Goal: Information Seeking & Learning: Learn about a topic

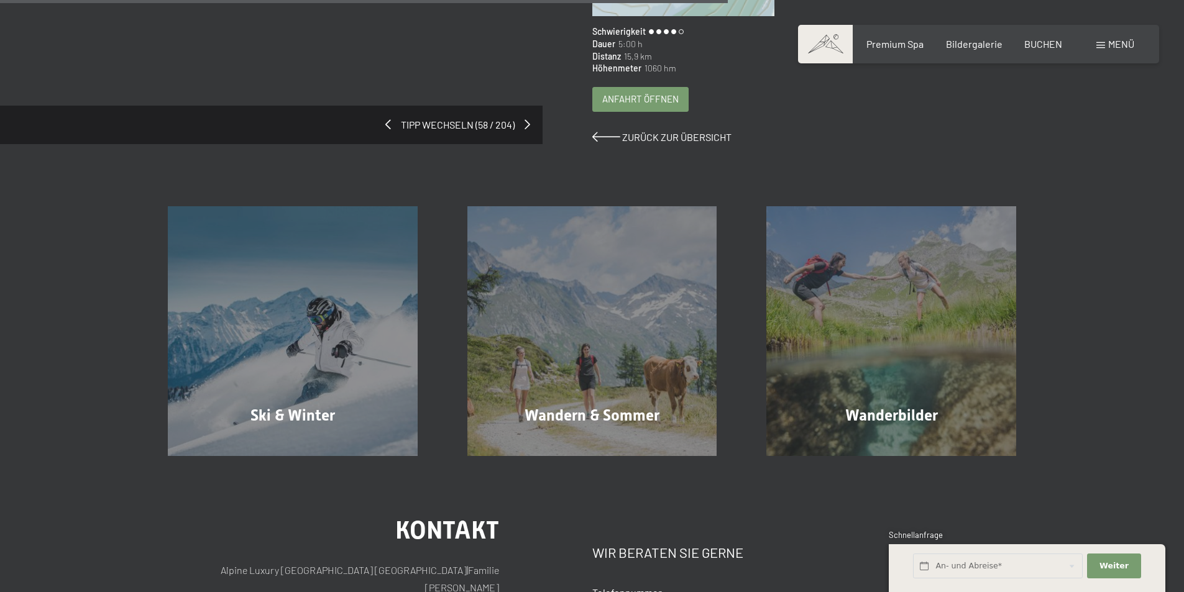
scroll to position [622, 0]
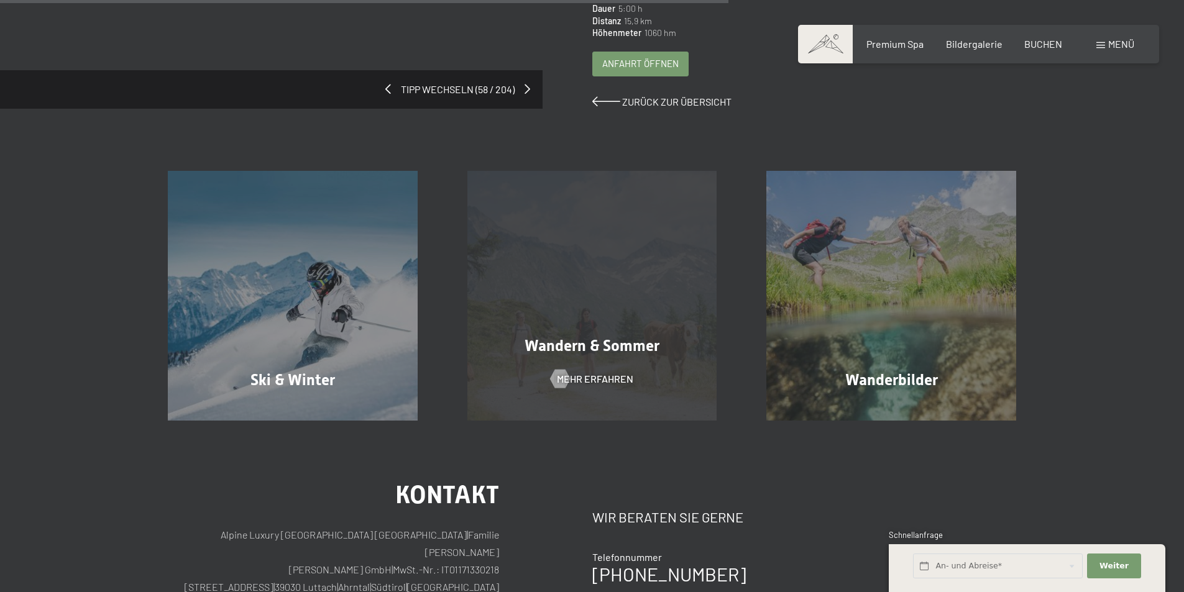
click at [581, 337] on span "Wandern & Sommer" at bounding box center [592, 346] width 135 height 18
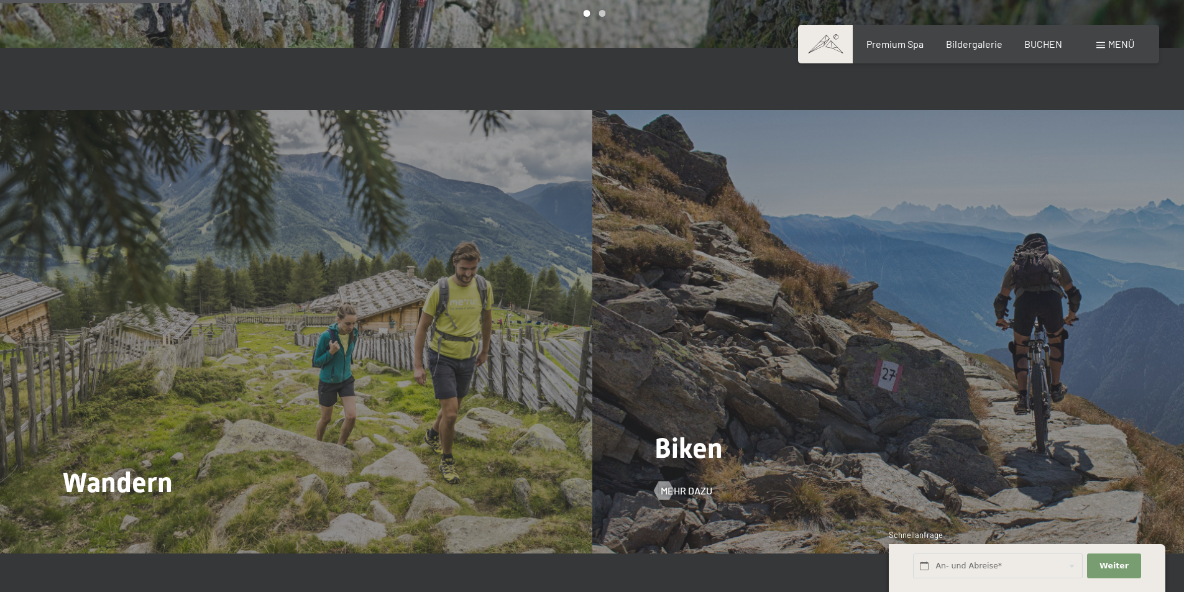
scroll to position [1305, 0]
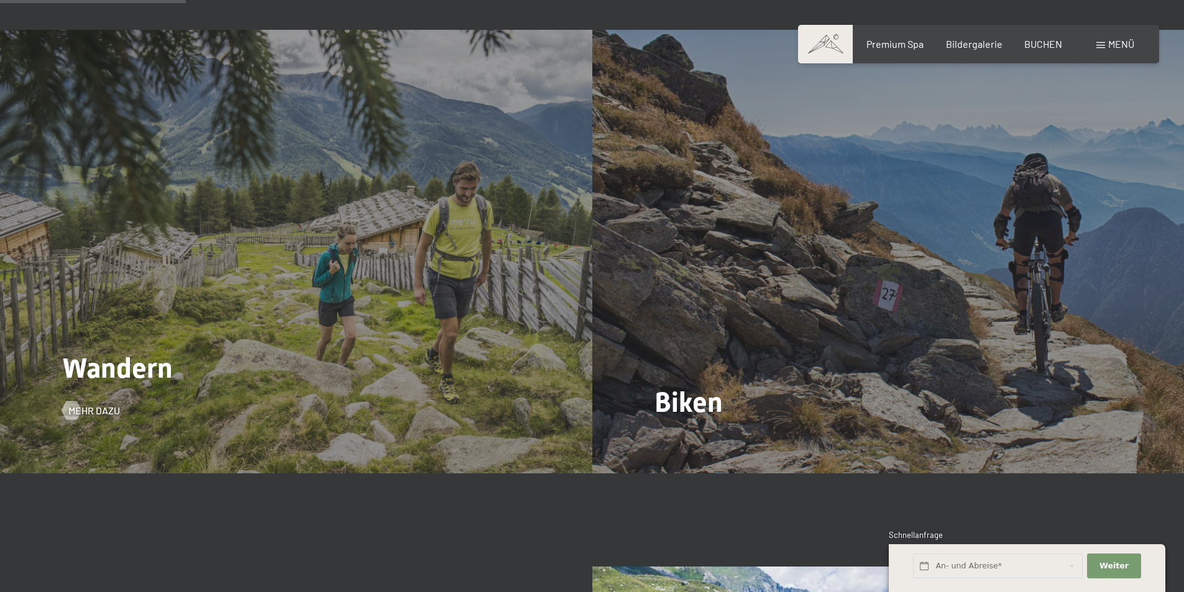
click at [137, 354] on span "Wandern" at bounding box center [117, 368] width 111 height 33
click at [82, 404] on span "Mehr dazu" at bounding box center [107, 411] width 52 height 14
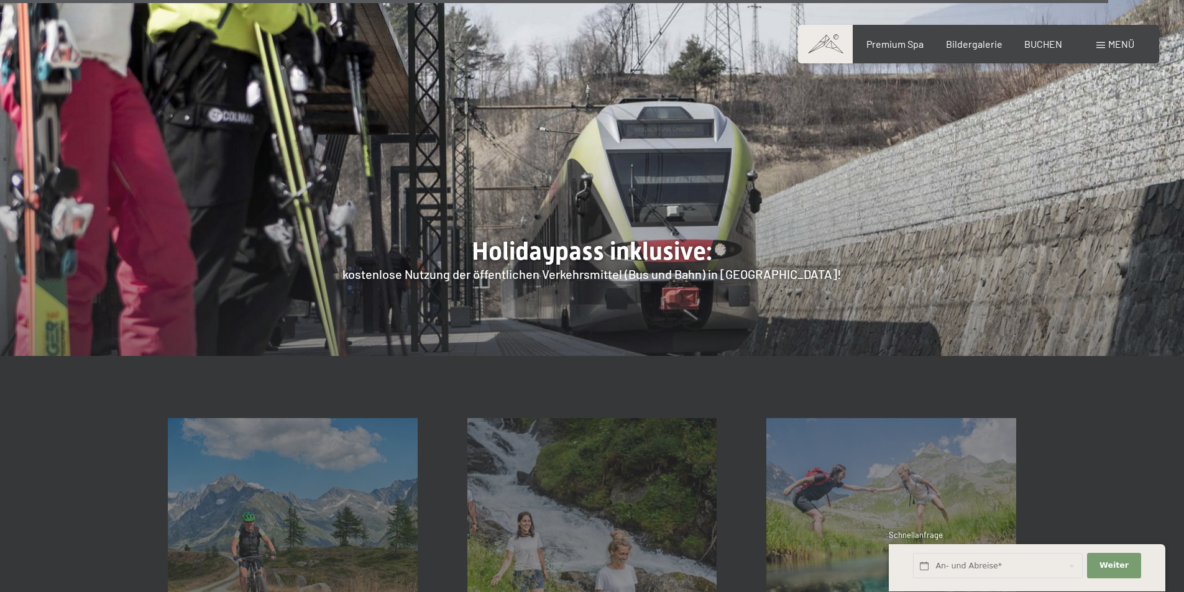
scroll to position [4849, 0]
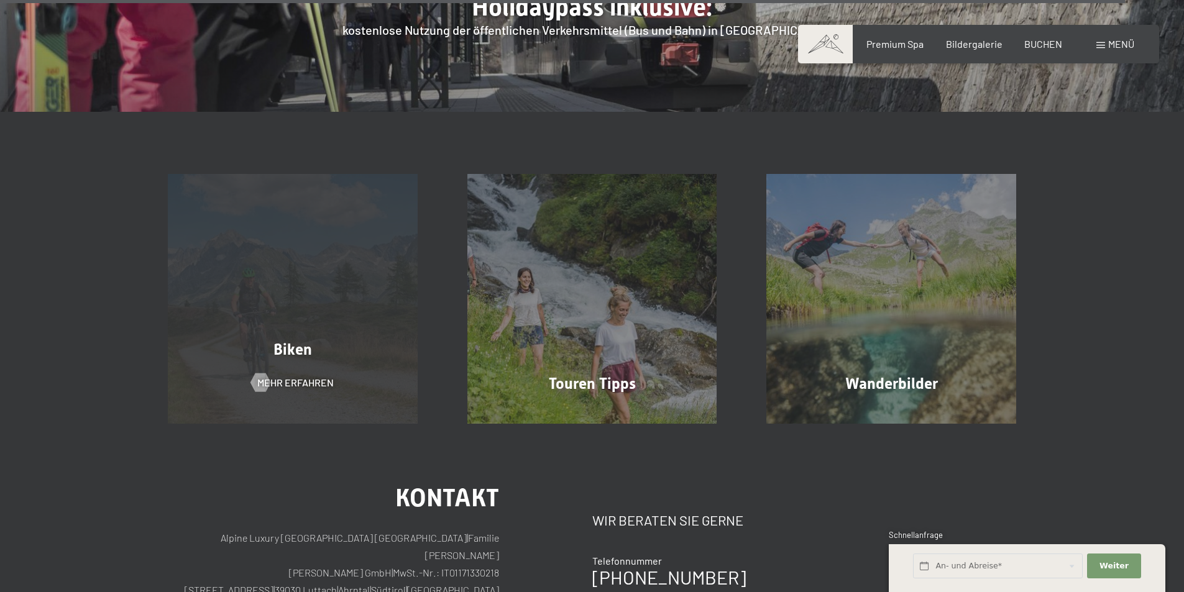
click at [302, 341] on span "Biken" at bounding box center [293, 350] width 39 height 18
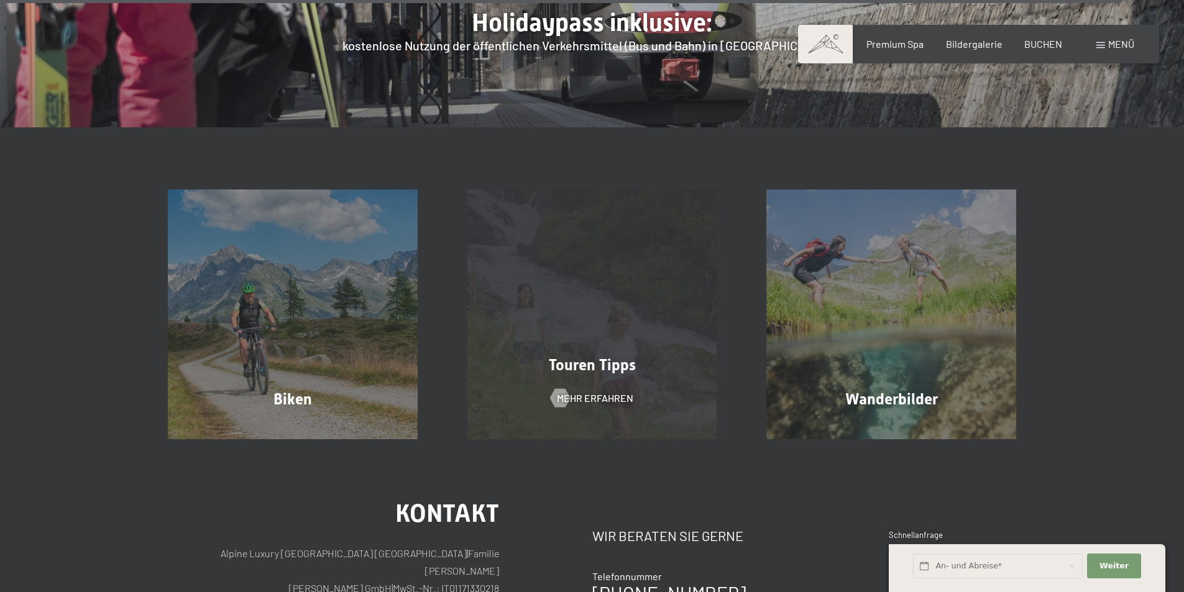
click at [610, 236] on div "Touren Tipps Mehr erfahren" at bounding box center [593, 315] width 300 height 250
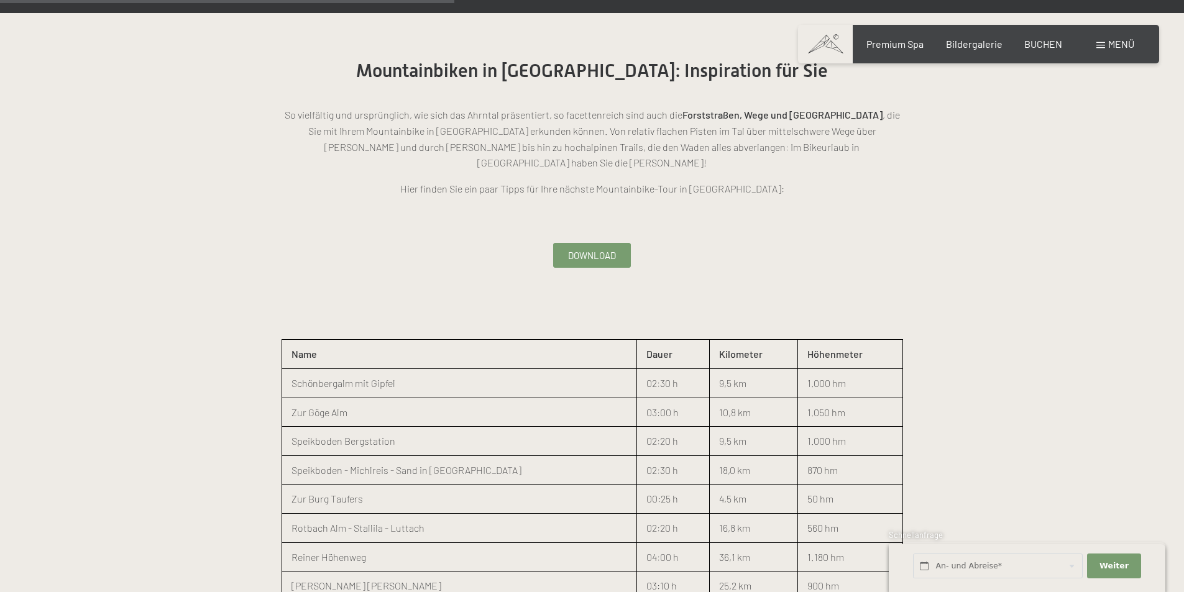
scroll to position [1368, 0]
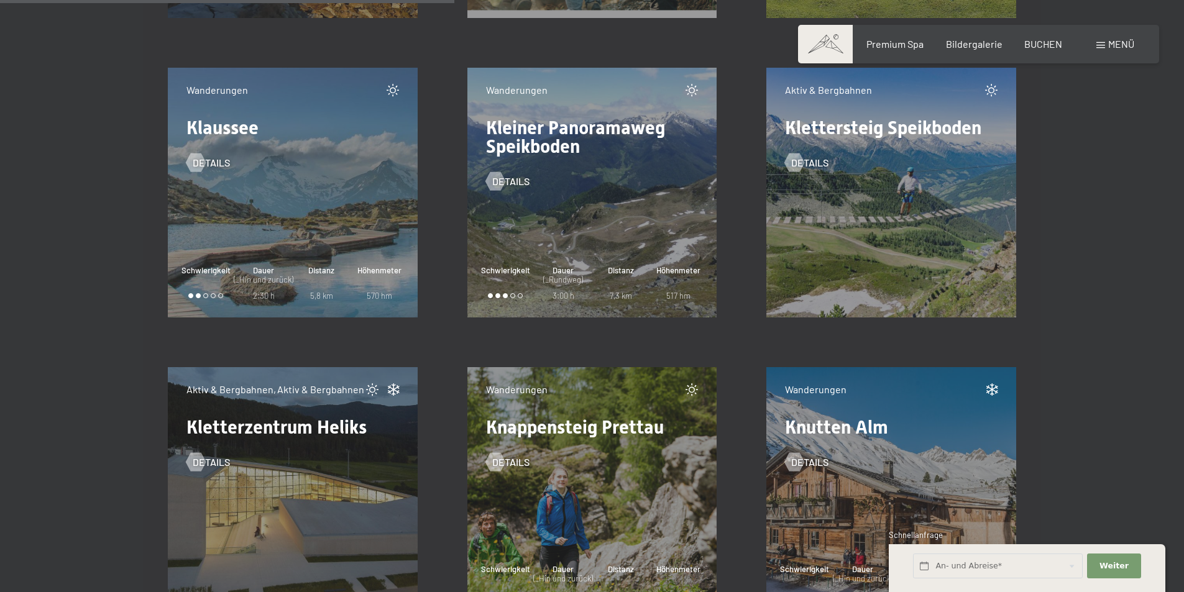
scroll to position [8205, 0]
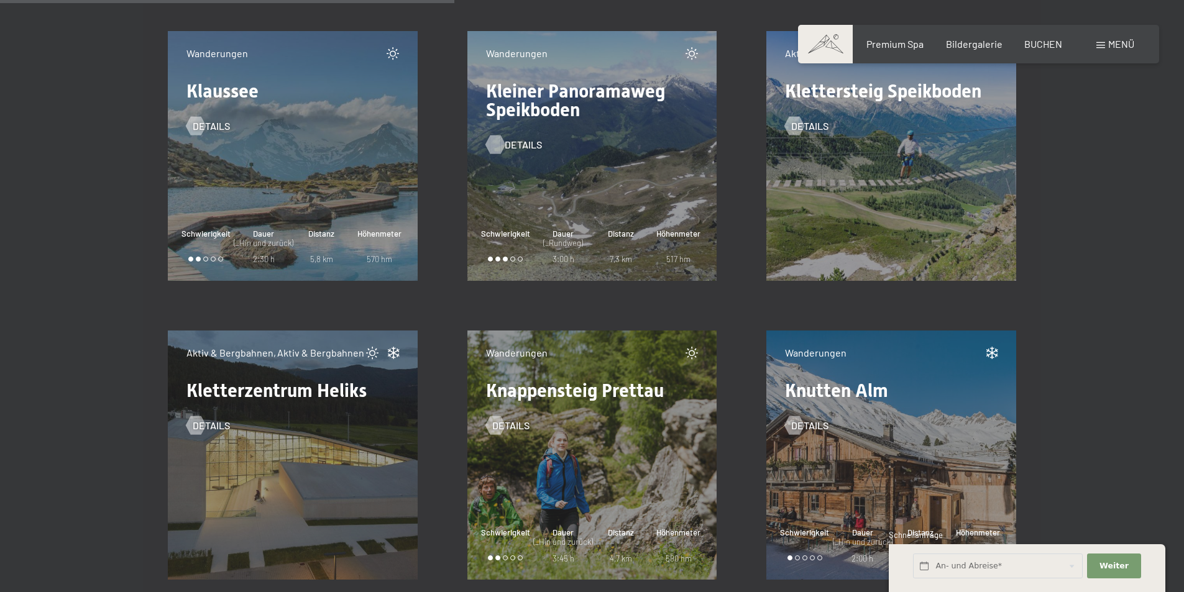
click at [512, 146] on span "Details" at bounding box center [523, 145] width 37 height 14
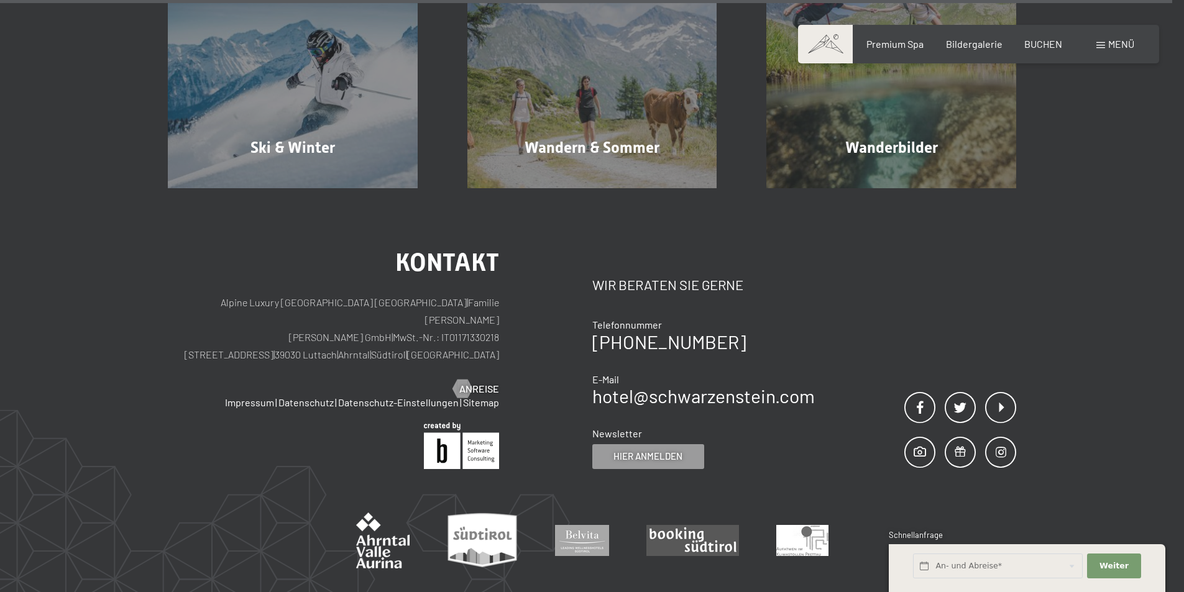
scroll to position [21321, 0]
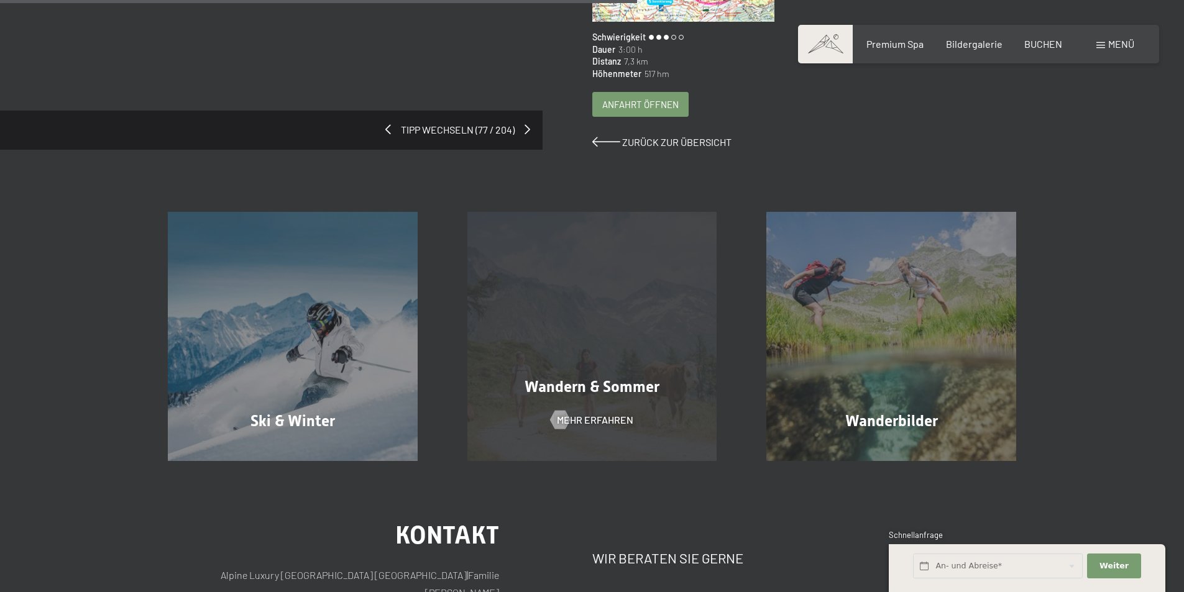
scroll to position [497, 0]
